Goal: Information Seeking & Learning: Learn about a topic

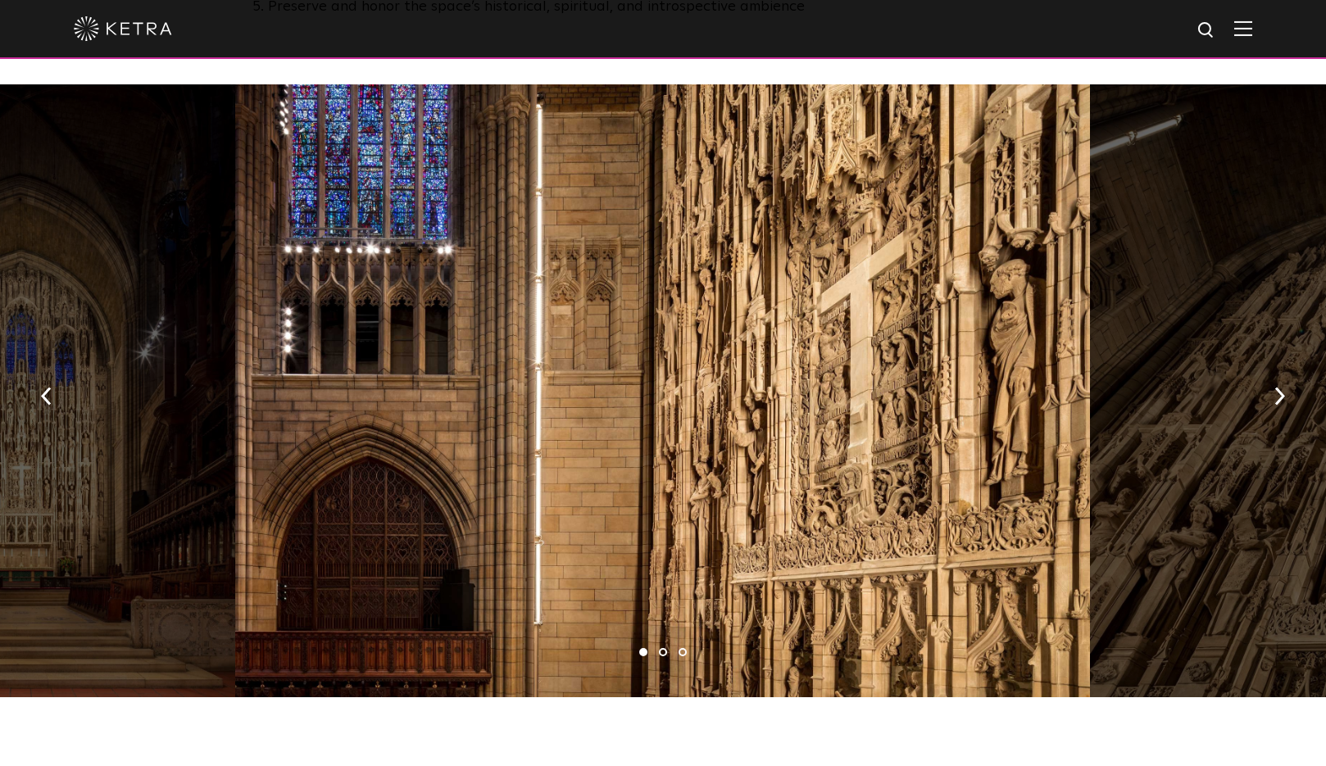
scroll to position [1456, 0]
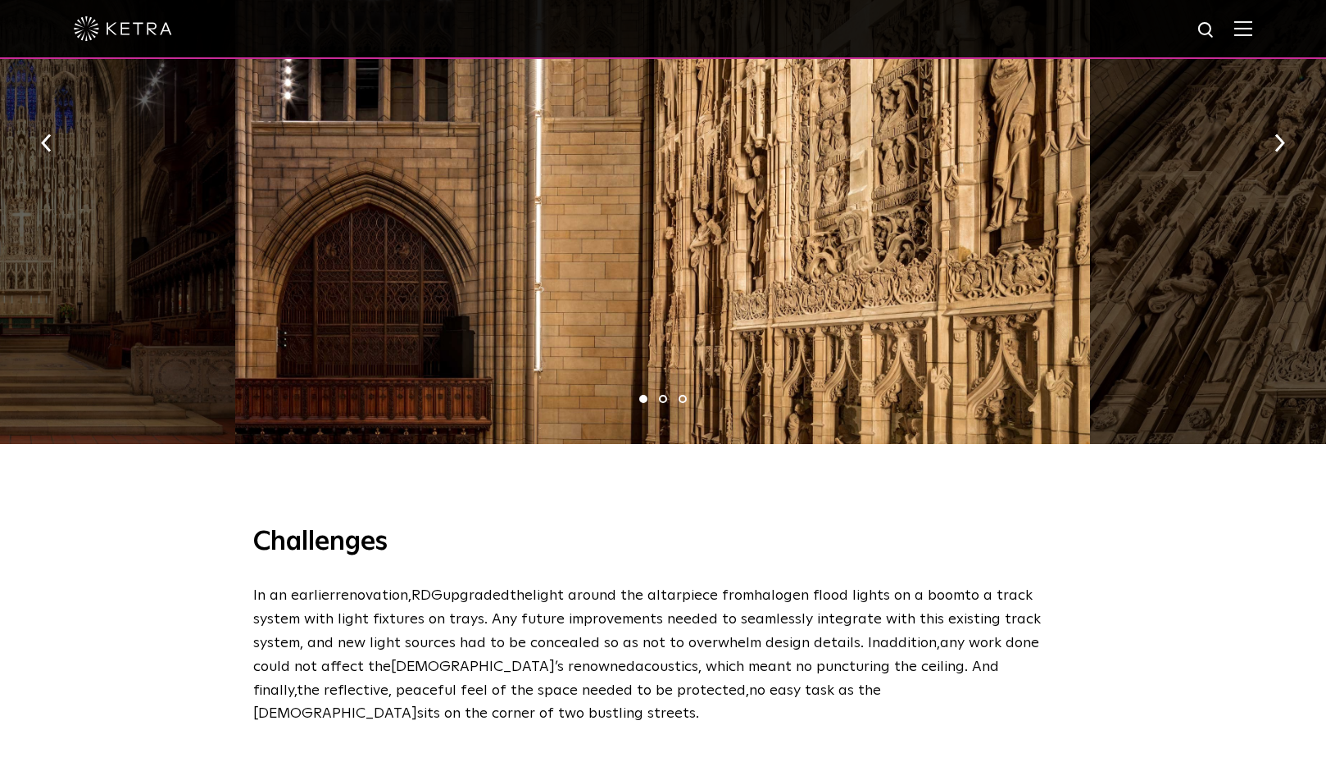
click at [665, 395] on li "2" at bounding box center [663, 399] width 8 height 8
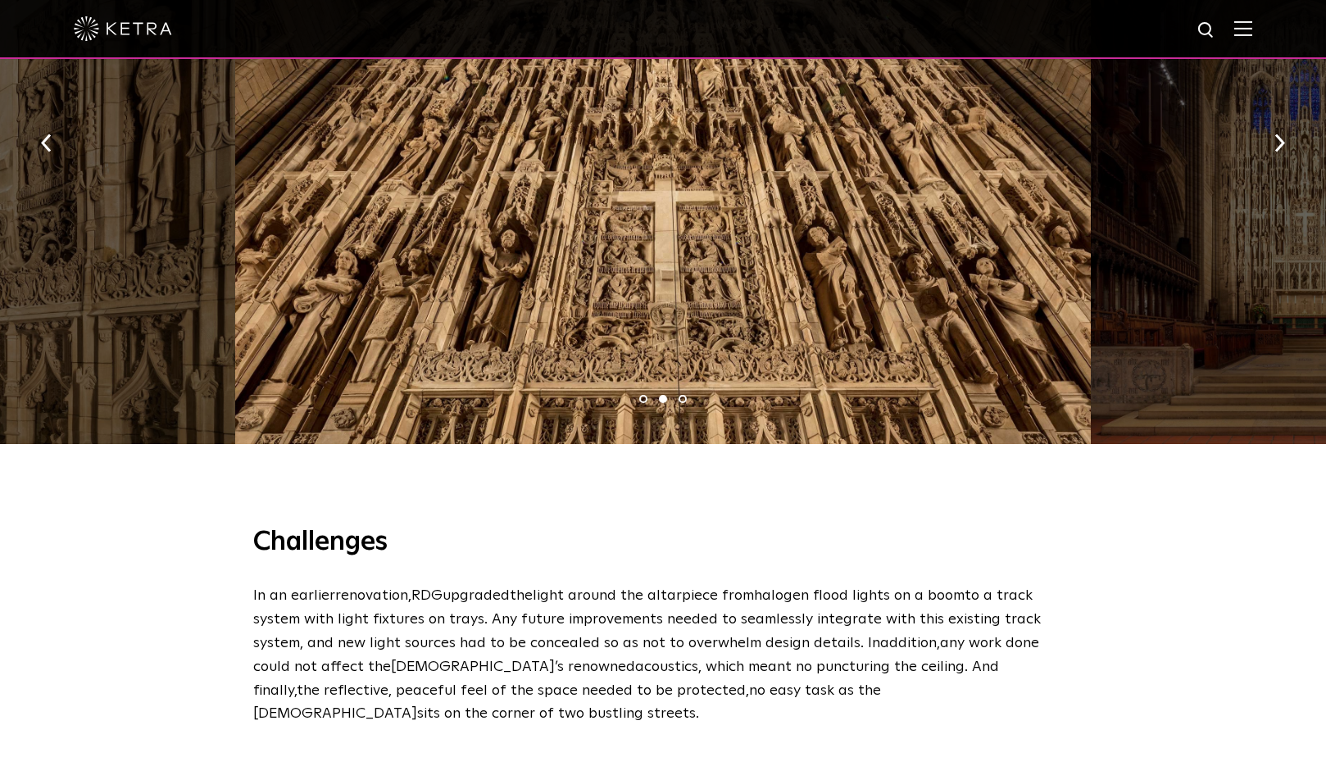
click at [684, 395] on li "3" at bounding box center [682, 399] width 8 height 8
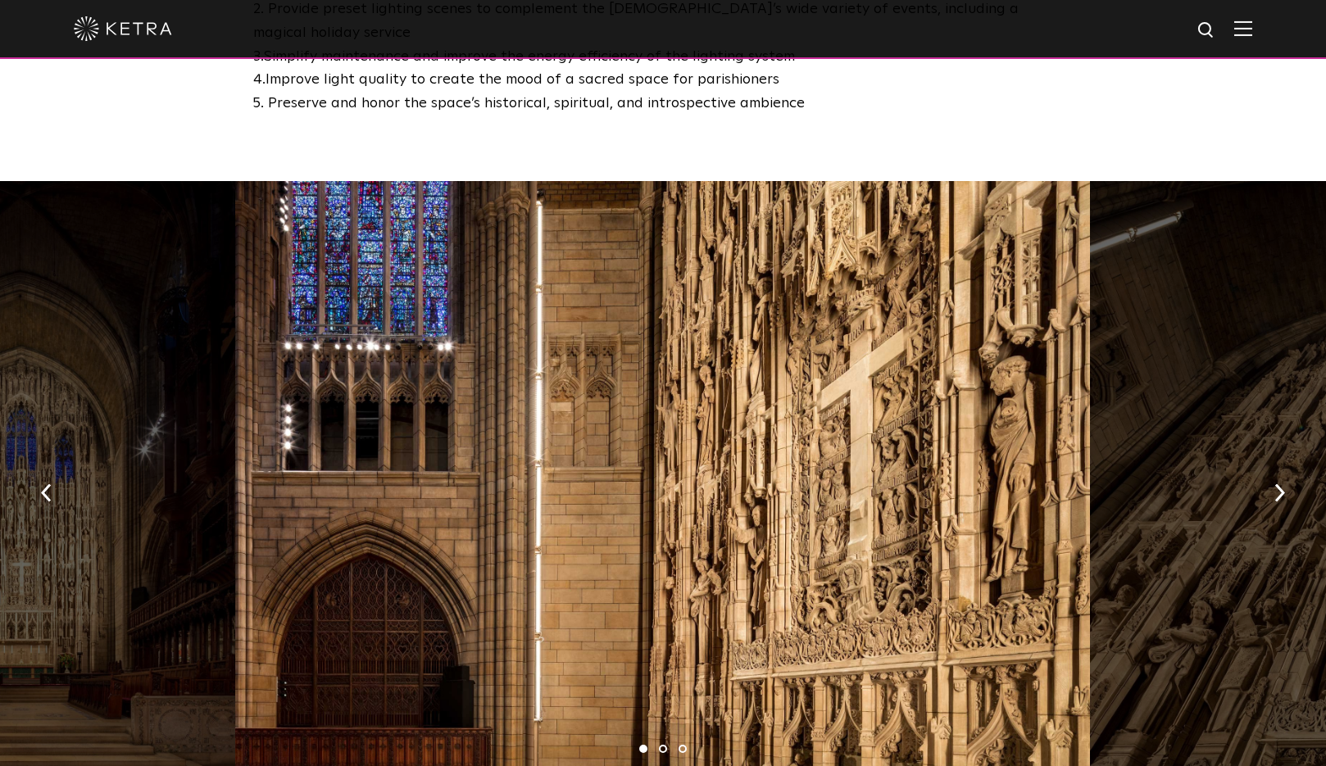
scroll to position [1117, 0]
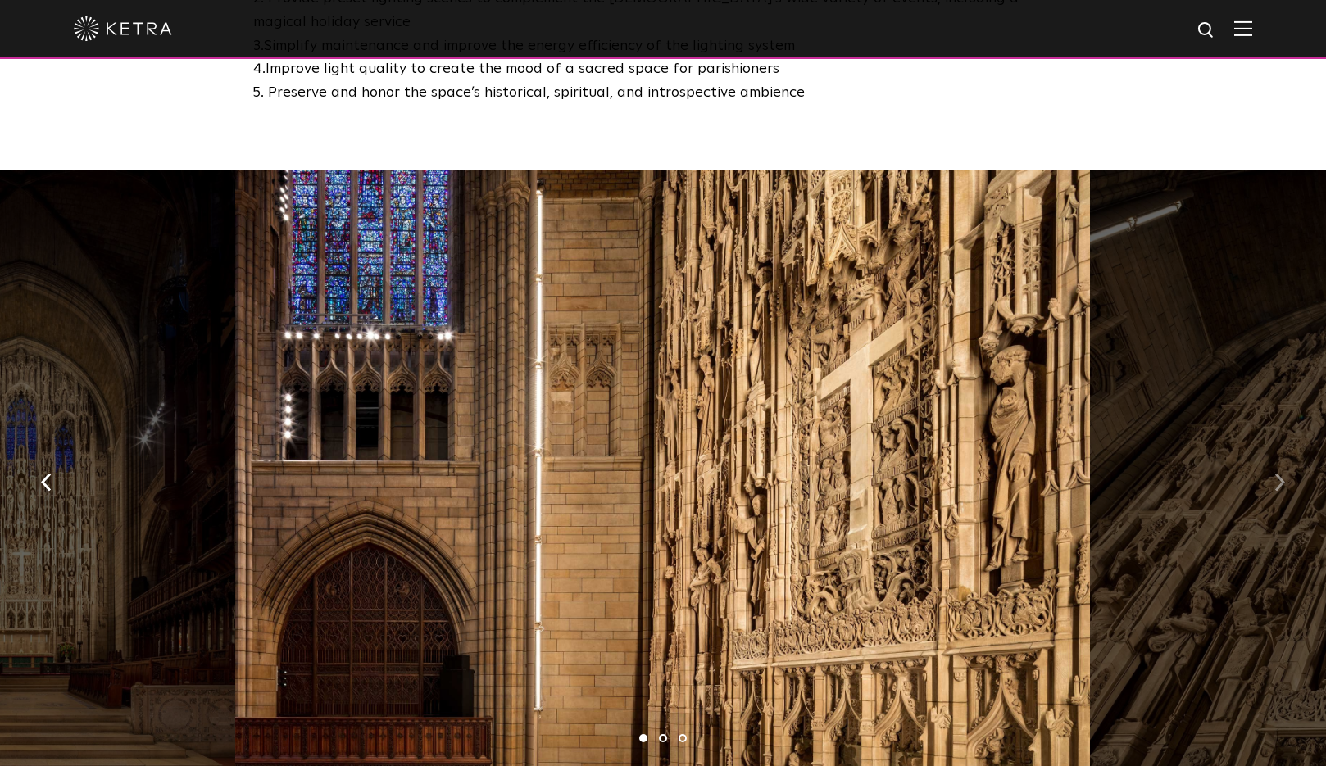
click at [1277, 473] on img "button" at bounding box center [1279, 482] width 11 height 18
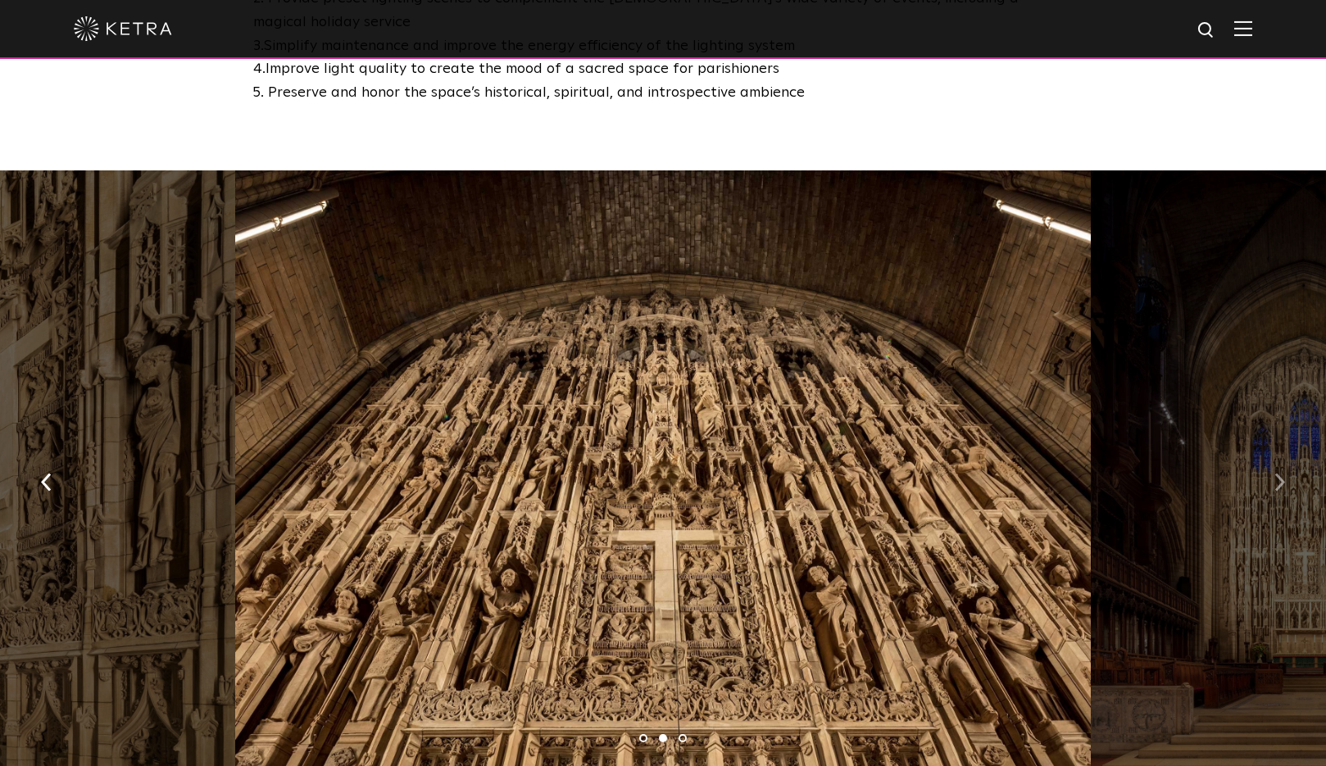
click at [1275, 473] on img "button" at bounding box center [1279, 482] width 11 height 18
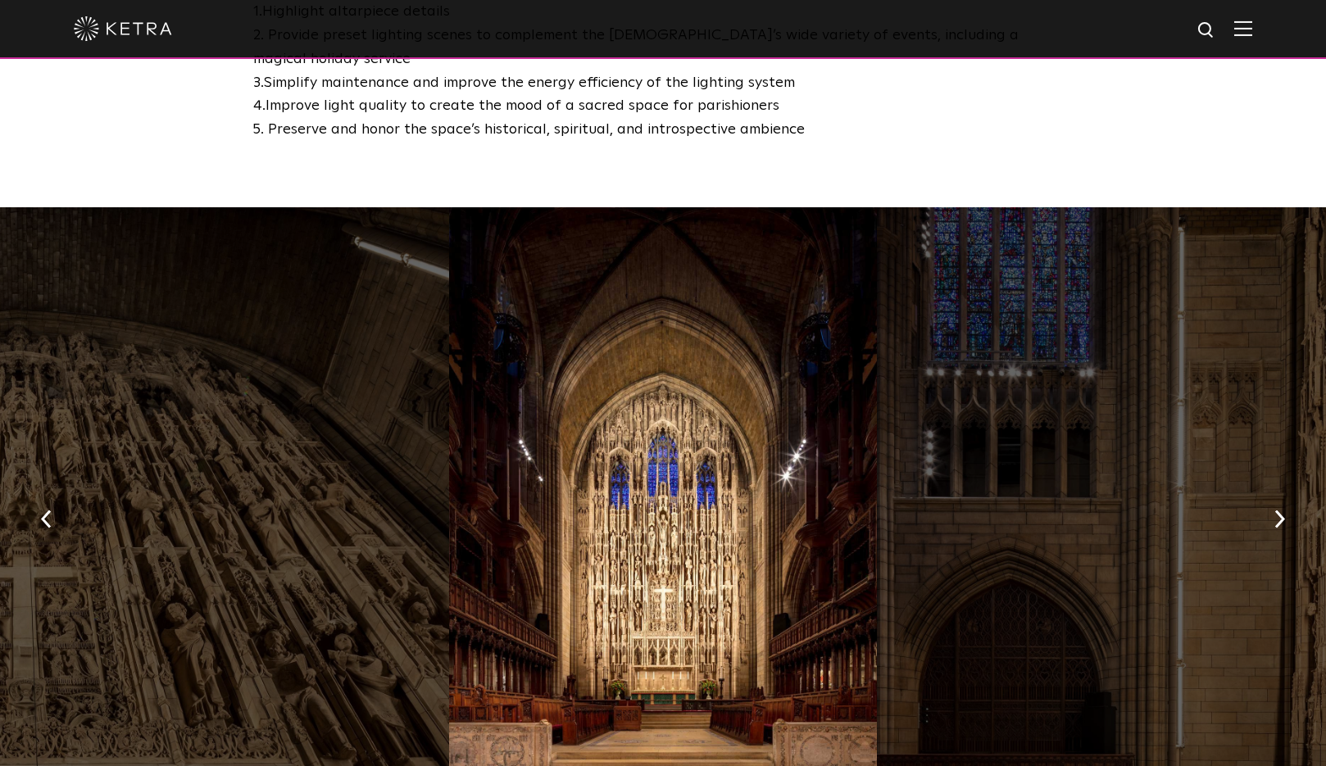
scroll to position [1091, 0]
